Goal: Check status: Check status

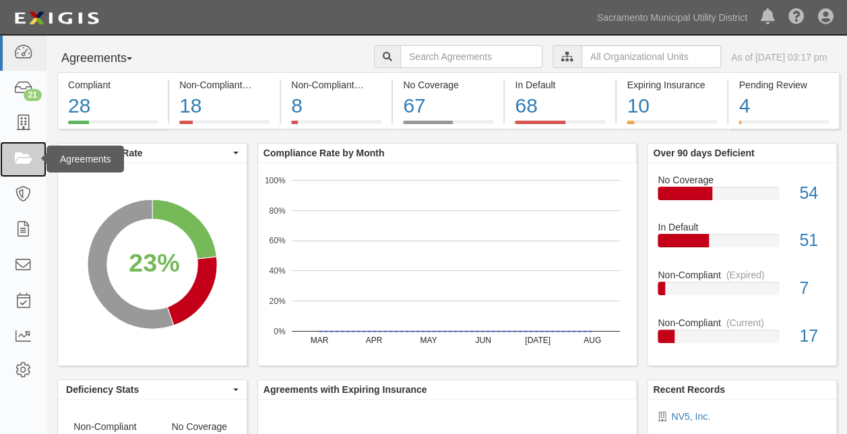
click at [26, 152] on icon at bounding box center [22, 159] width 19 height 15
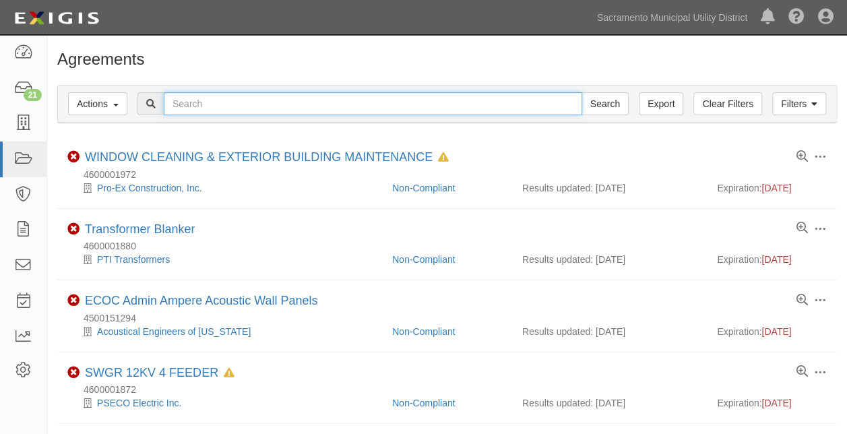
click at [210, 105] on input "text" at bounding box center [373, 103] width 418 height 23
type input "4600001672"
click at [582, 92] on input "Search" at bounding box center [605, 103] width 47 height 23
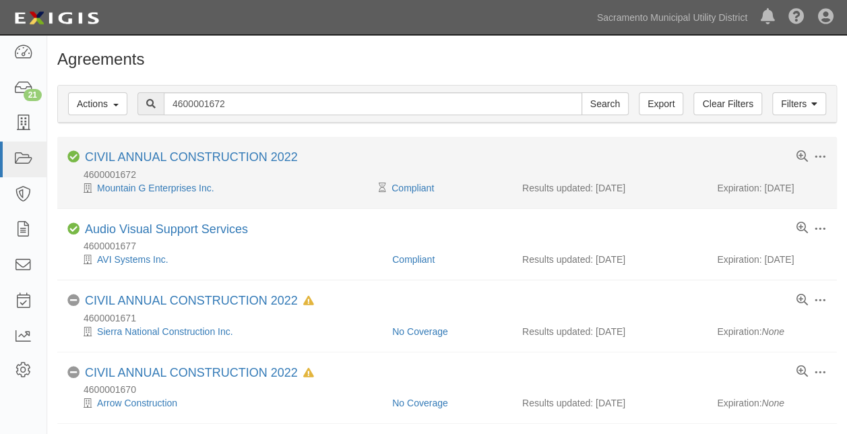
click at [212, 150] on div "CIVIL ANNUAL CONSTRUCTION 2022" at bounding box center [191, 157] width 213 height 15
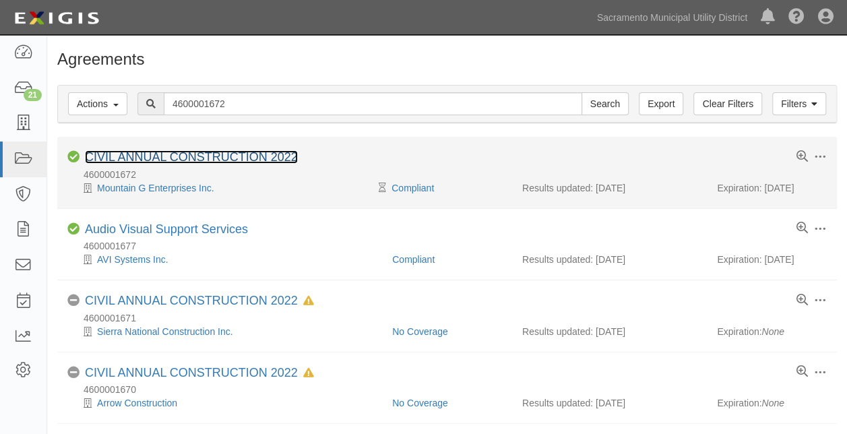
click at [210, 156] on link "CIVIL ANNUAL CONSTRUCTION 2022" at bounding box center [191, 156] width 213 height 13
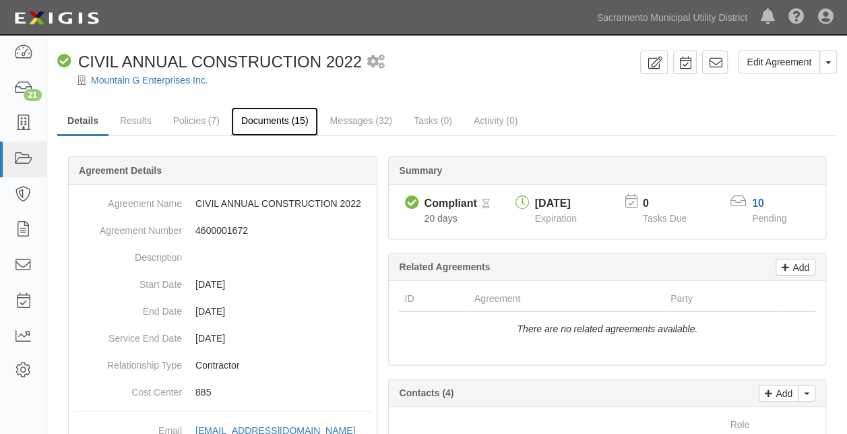
click at [263, 125] on link "Documents (15)" at bounding box center [275, 121] width 88 height 29
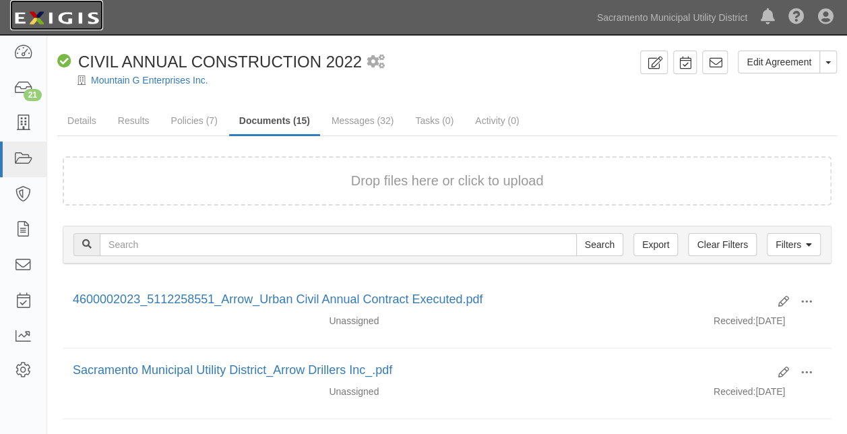
click at [64, 22] on img at bounding box center [56, 18] width 93 height 24
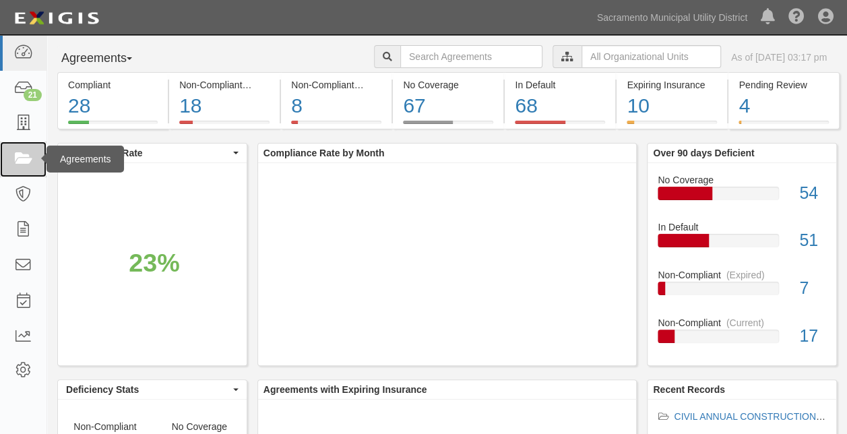
click at [27, 153] on icon at bounding box center [22, 159] width 19 height 15
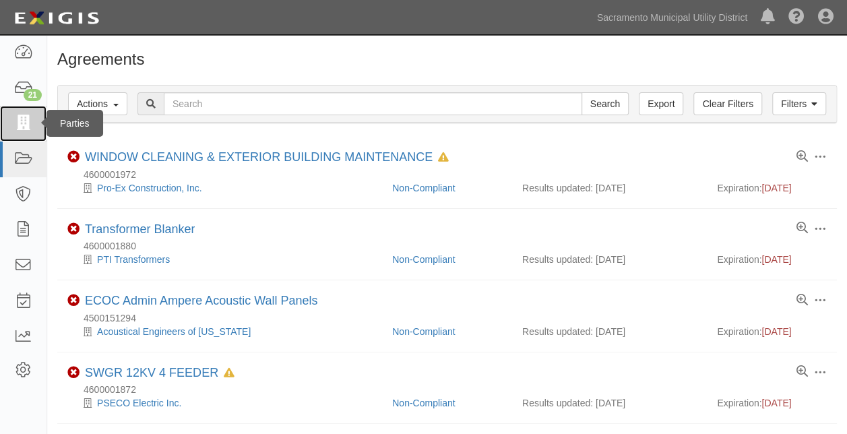
click at [25, 122] on icon at bounding box center [22, 123] width 19 height 15
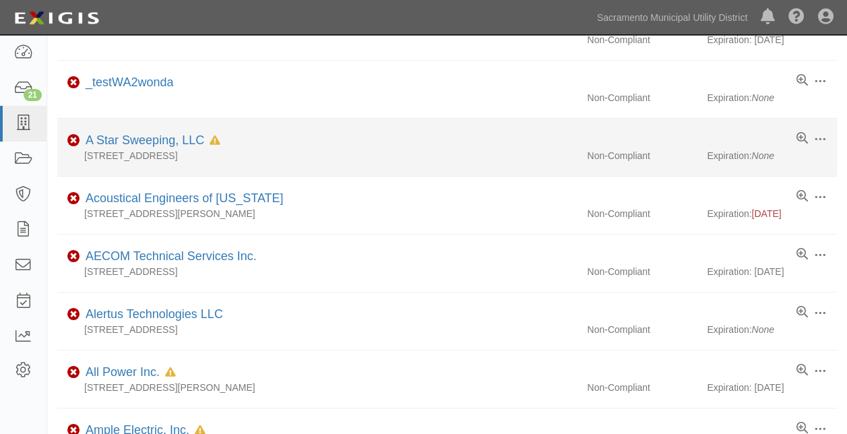
scroll to position [202, 0]
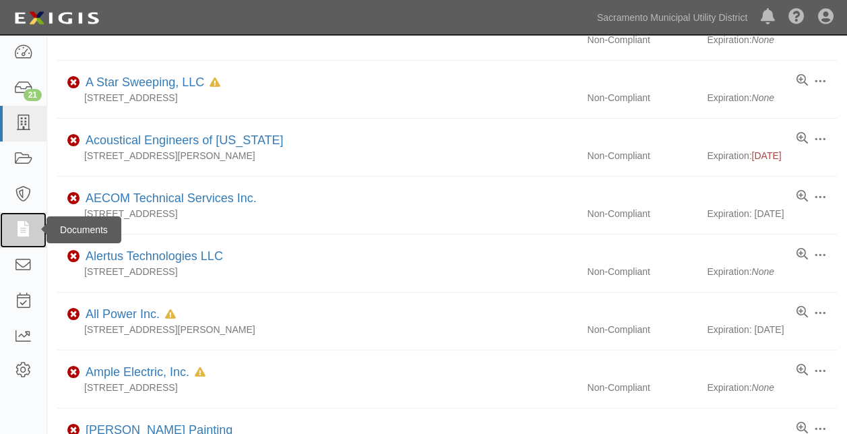
click at [18, 225] on icon at bounding box center [22, 229] width 19 height 15
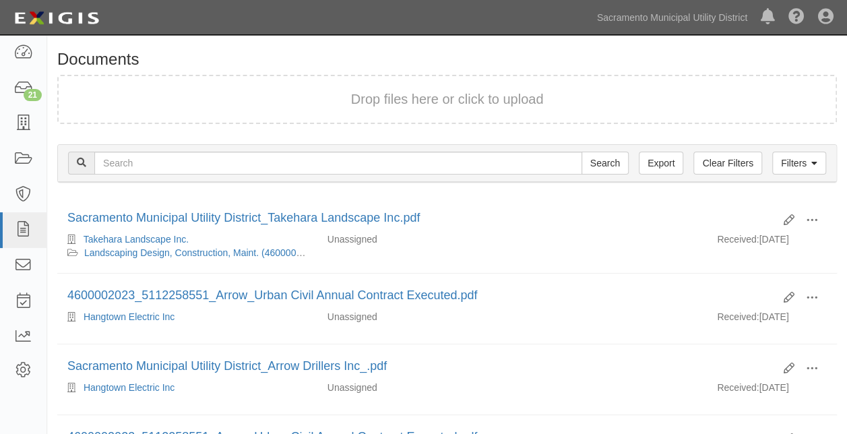
click at [829, 159] on div "Filters Clear Filters Export Search Filters" at bounding box center [447, 163] width 778 height 37
click at [815, 163] on icon at bounding box center [814, 163] width 6 height 9
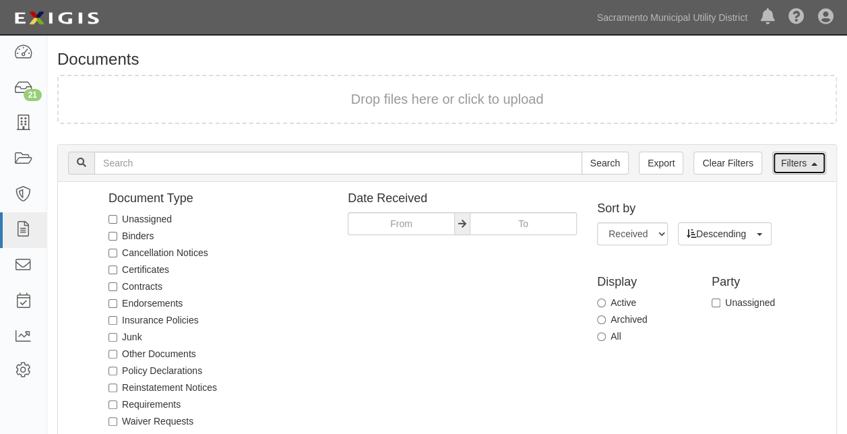
click at [790, 157] on link "Filters" at bounding box center [799, 163] width 54 height 23
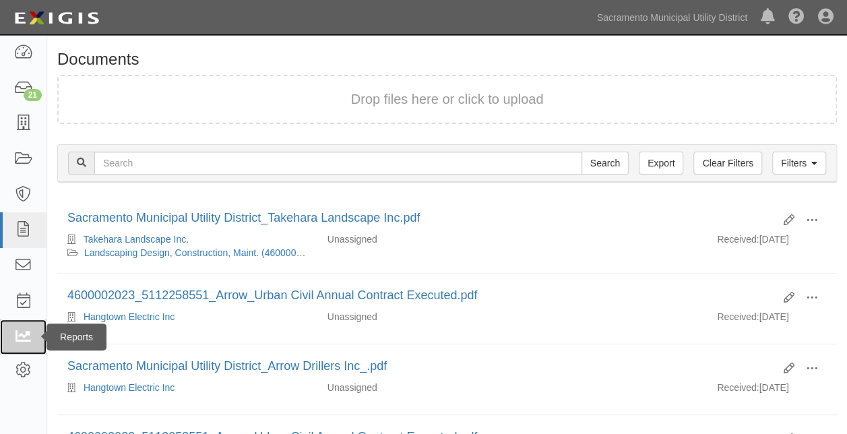
click at [24, 342] on icon at bounding box center [22, 337] width 19 height 15
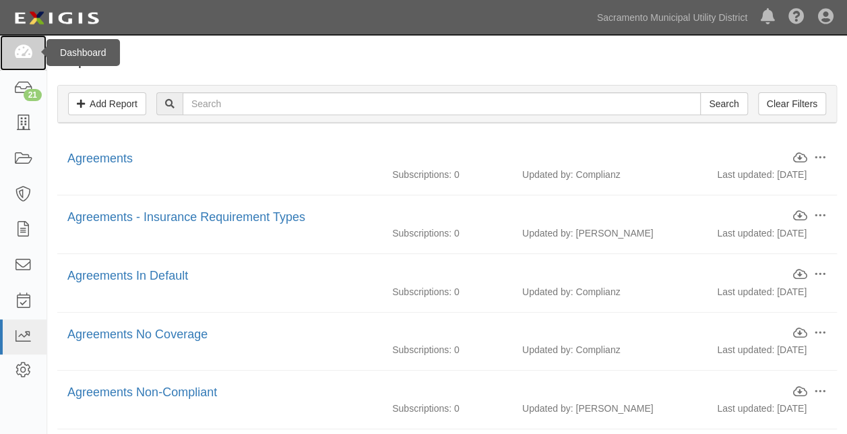
click at [35, 55] on link at bounding box center [23, 53] width 46 height 36
click at [22, 53] on icon at bounding box center [22, 52] width 19 height 15
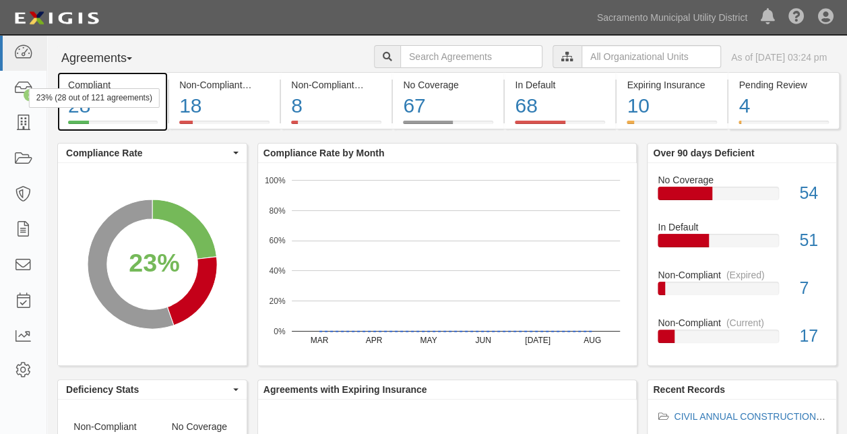
click at [81, 105] on div "23% (28 out of 121 agreements)" at bounding box center [94, 98] width 131 height 20
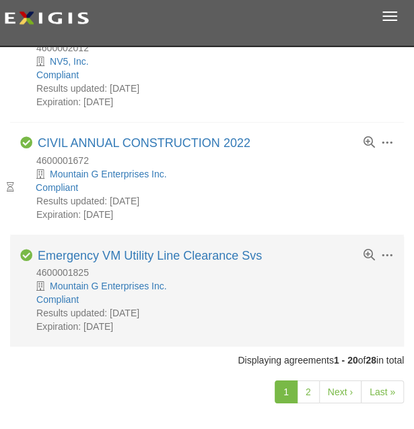
scroll to position [2086, 0]
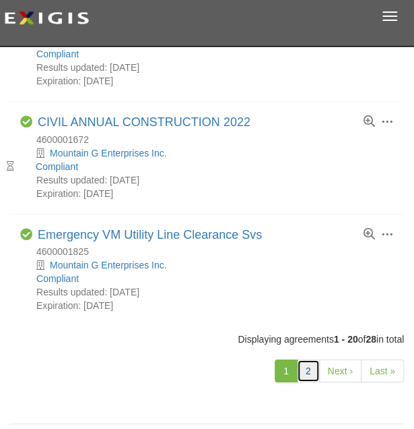
click at [309, 359] on link "2" at bounding box center [308, 370] width 23 height 23
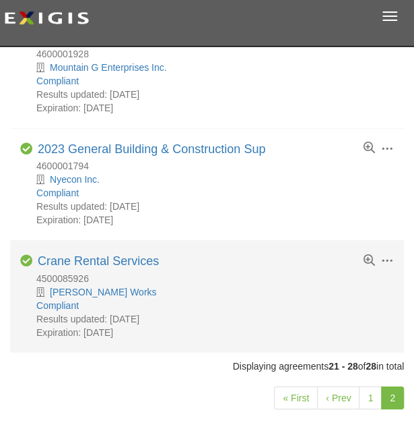
scroll to position [746, 0]
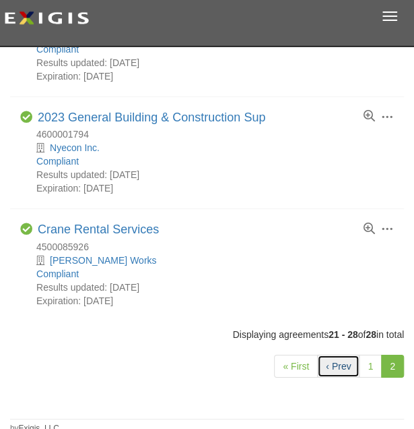
click at [336, 361] on link "‹ Prev" at bounding box center [338, 365] width 42 height 23
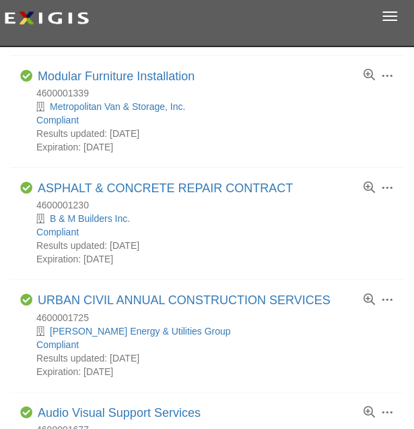
scroll to position [1482, 0]
